Goal: Find specific page/section: Find specific page/section

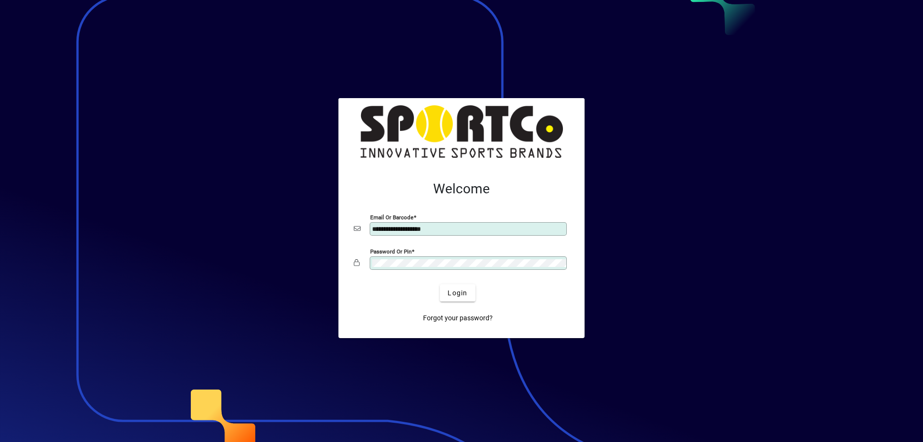
click at [717, 273] on div at bounding box center [461, 221] width 923 height 442
click at [454, 291] on span "Login" at bounding box center [458, 293] width 20 height 10
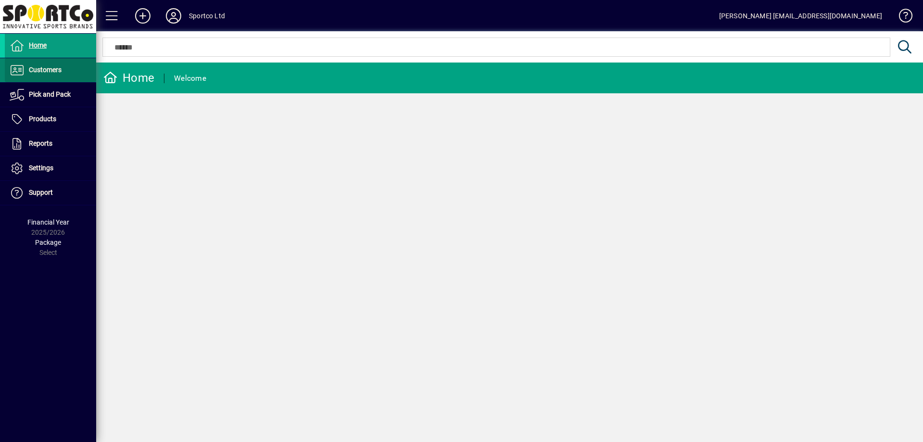
click at [48, 74] on span "Customers" at bounding box center [33, 70] width 57 height 12
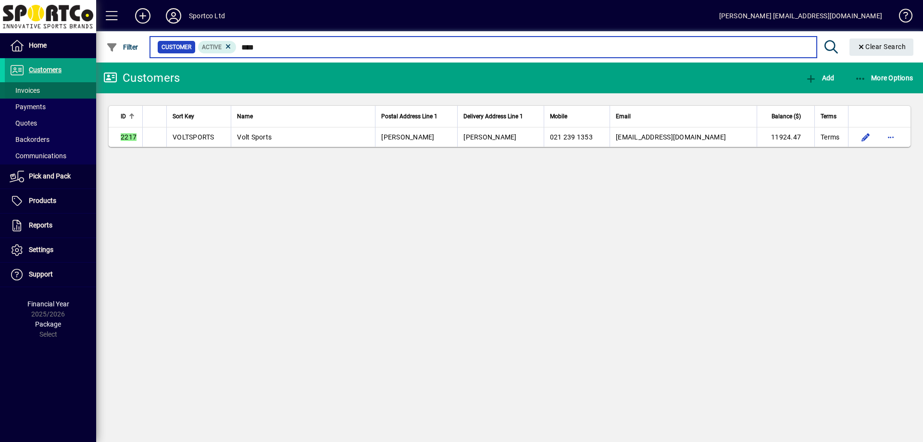
type input "****"
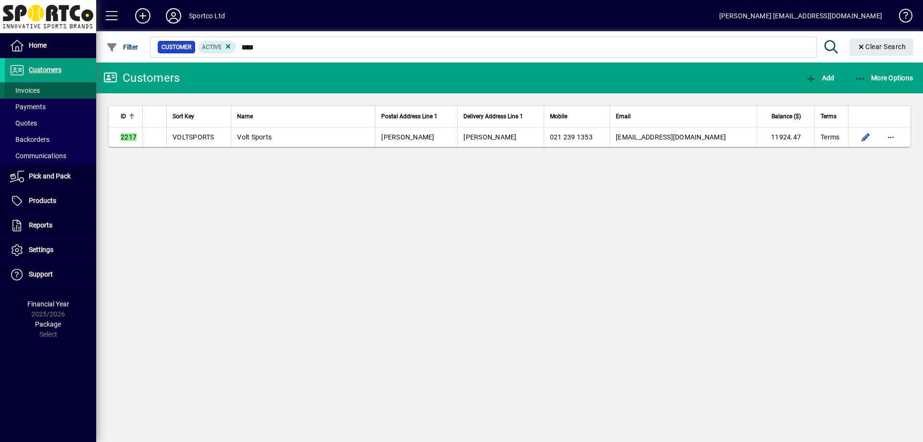
click at [25, 91] on span "Invoices" at bounding box center [25, 91] width 30 height 8
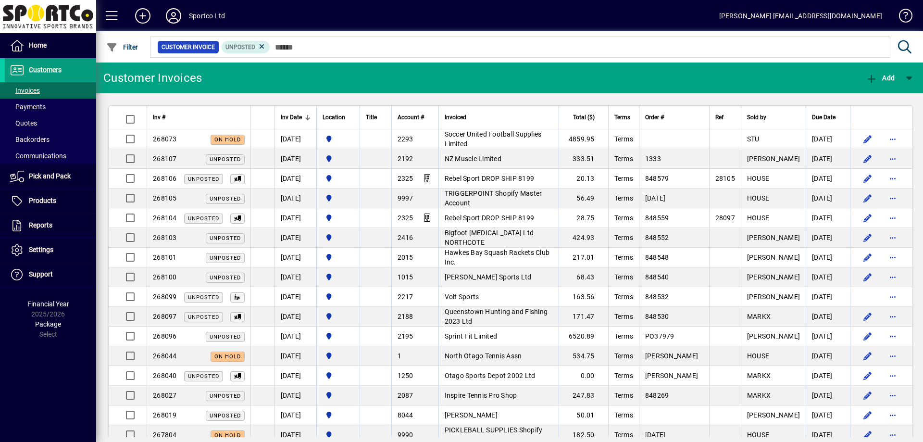
click at [177, 17] on icon at bounding box center [173, 15] width 19 height 15
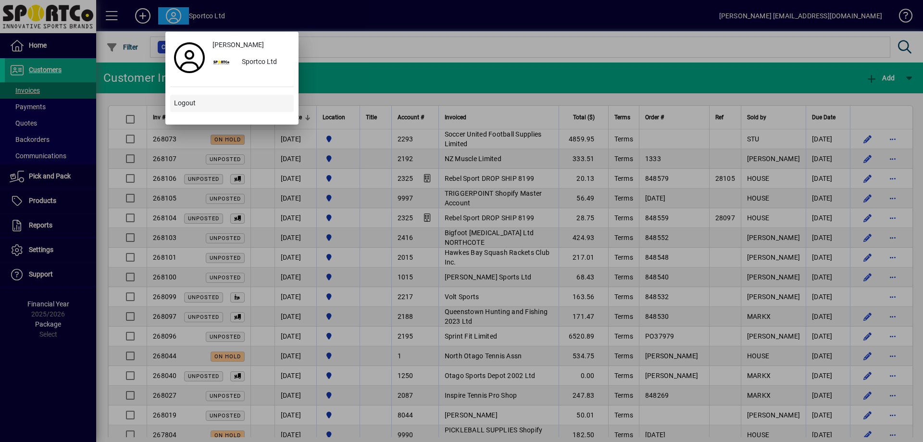
click at [185, 104] on span "Logout" at bounding box center [185, 103] width 22 height 10
